Goal: Check status: Check status

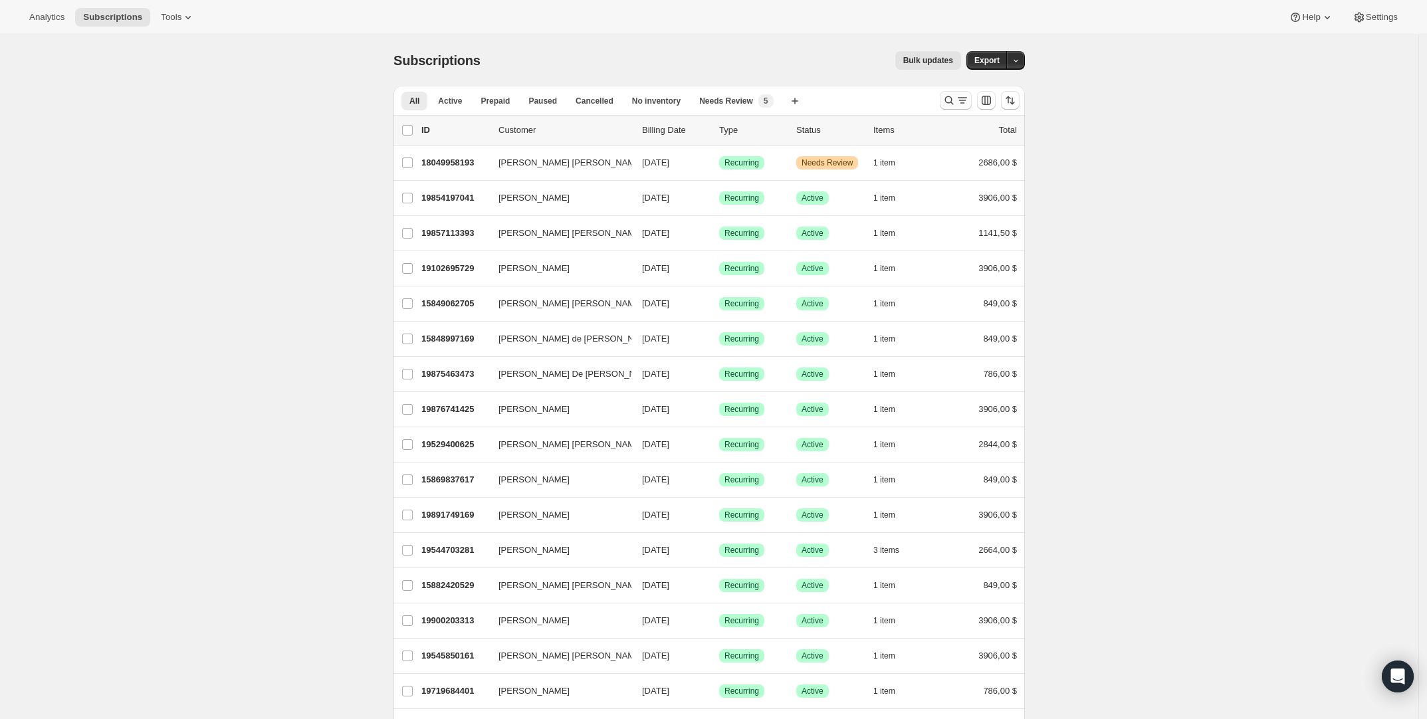
click at [954, 98] on icon "Buscar y filtrar resultados" at bounding box center [949, 100] width 9 height 9
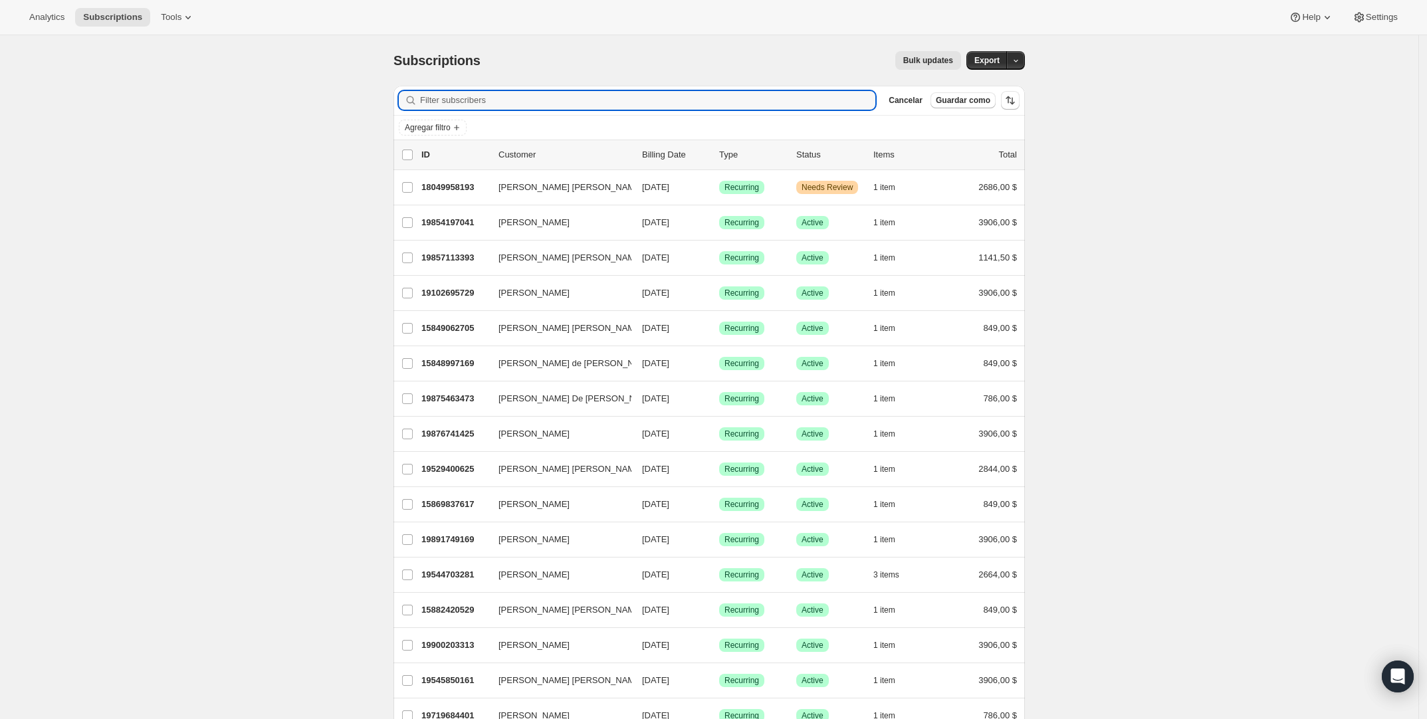
click at [464, 120] on button "Agregar filtro" at bounding box center [433, 128] width 68 height 16
click at [480, 104] on input "Filter subscribers" at bounding box center [647, 100] width 455 height 19
paste input "275065"
type input "275065"
